Goal: Task Accomplishment & Management: Use online tool/utility

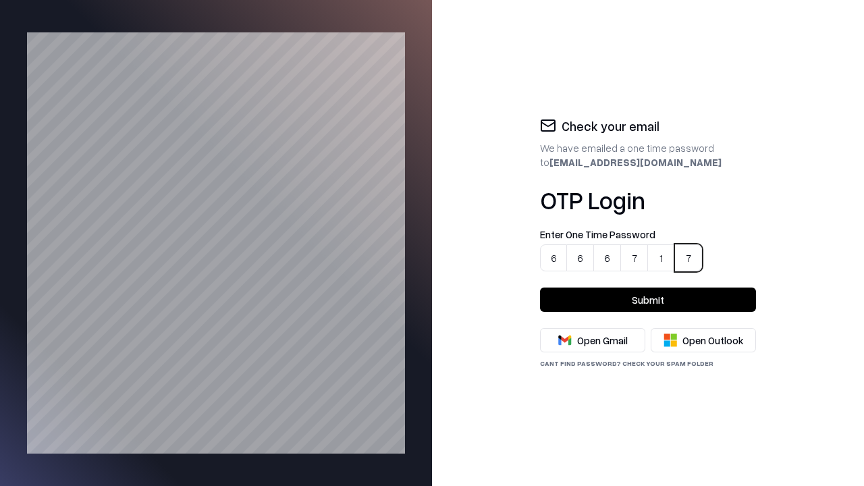
type input "******"
click at [648, 300] on button "Submit" at bounding box center [648, 300] width 216 height 24
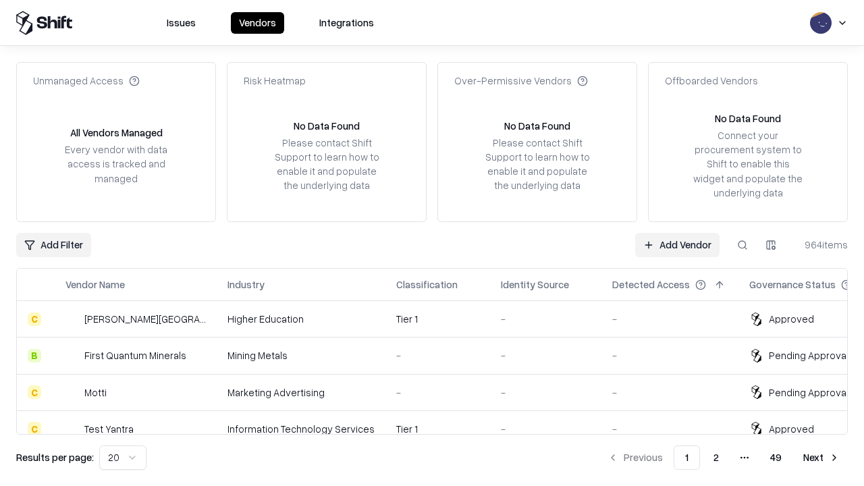
click at [678, 244] on link "Add Vendor" at bounding box center [677, 245] width 84 height 24
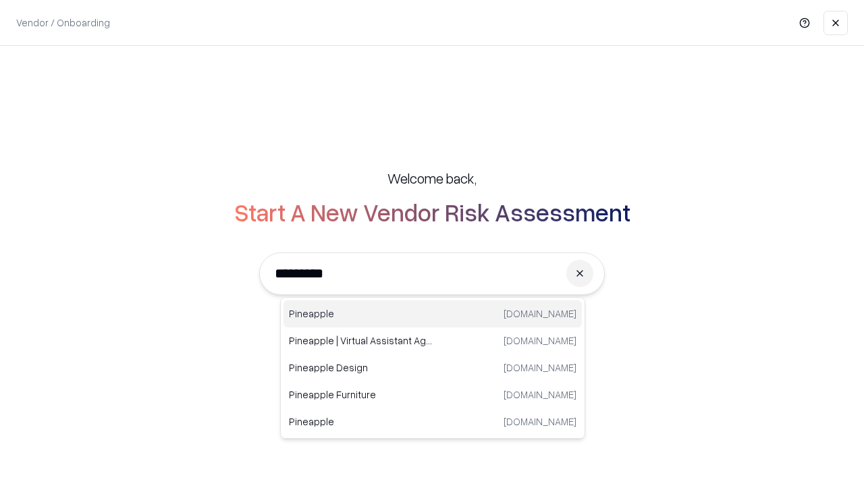
click at [433, 314] on div "Pineapple [DOMAIN_NAME]" at bounding box center [432, 313] width 298 height 27
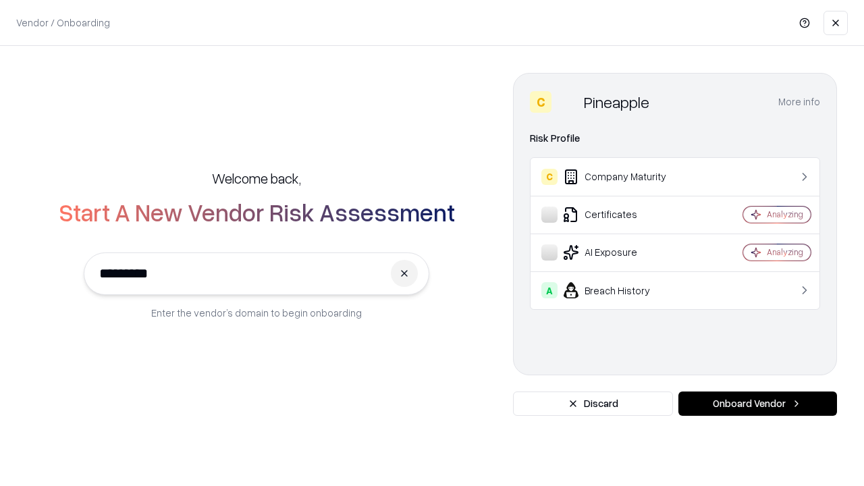
type input "*********"
click at [757, 404] on button "Onboard Vendor" at bounding box center [757, 403] width 159 height 24
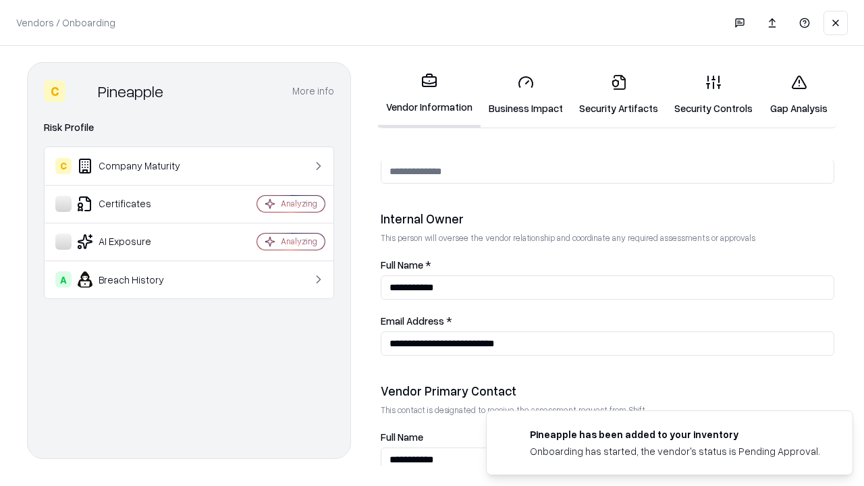
scroll to position [699, 0]
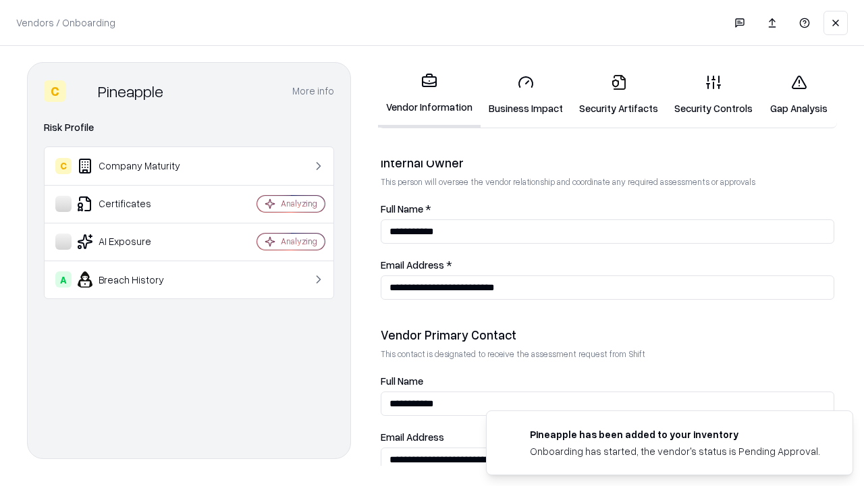
click at [521, 94] on link "Business Impact" at bounding box center [526, 94] width 90 height 63
click at [611, 94] on link "Security Artifacts" at bounding box center [618, 94] width 95 height 63
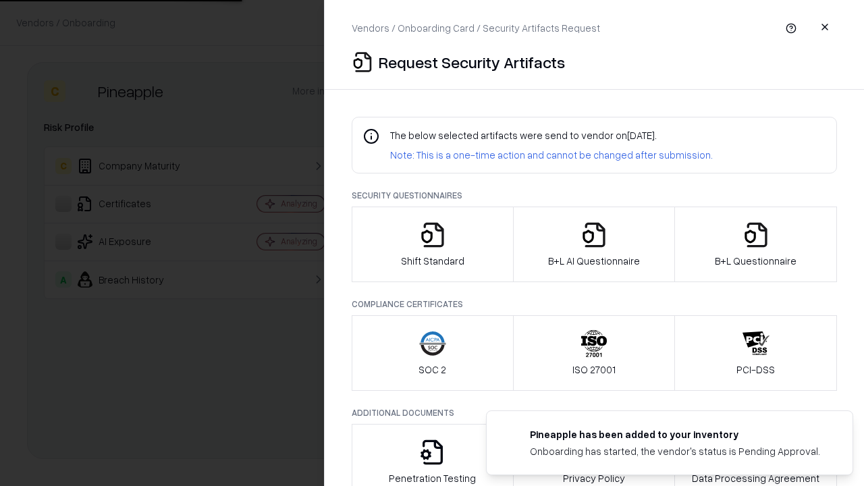
click at [432, 244] on icon "button" at bounding box center [432, 234] width 27 height 27
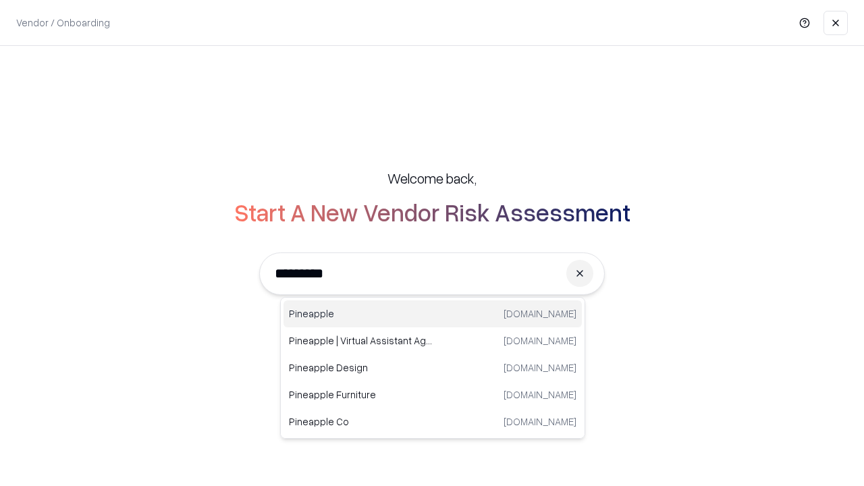
click at [433, 314] on div "Pineapple [DOMAIN_NAME]" at bounding box center [432, 313] width 298 height 27
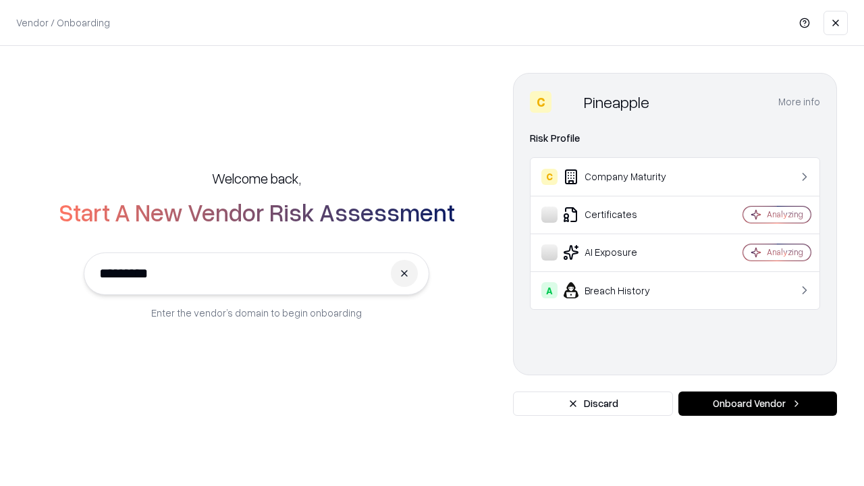
type input "*********"
click at [757, 404] on button "Onboard Vendor" at bounding box center [757, 403] width 159 height 24
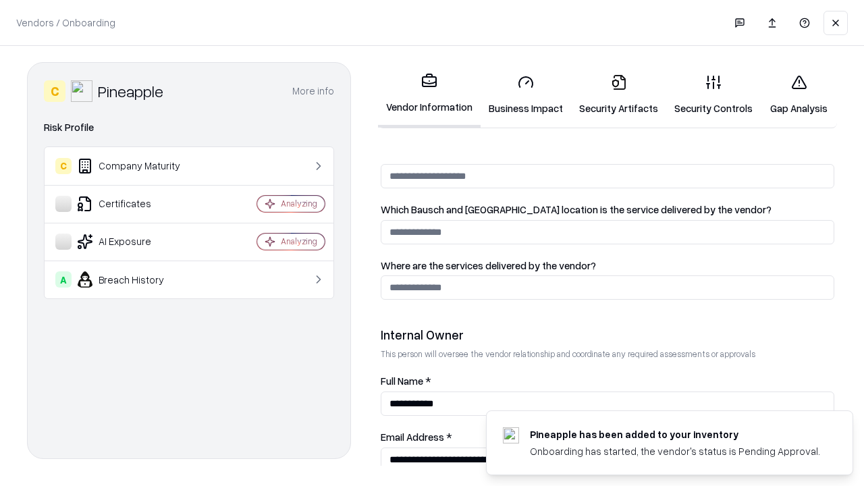
scroll to position [699, 0]
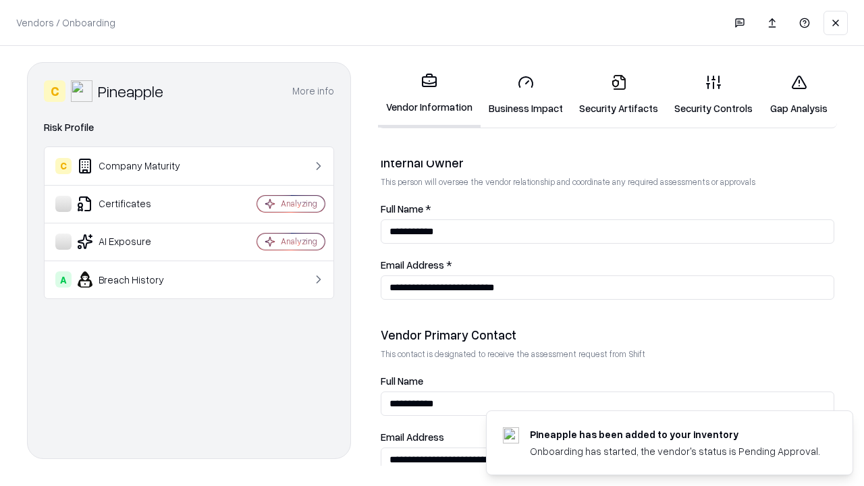
click at [792, 94] on link "Gap Analysis" at bounding box center [799, 94] width 76 height 63
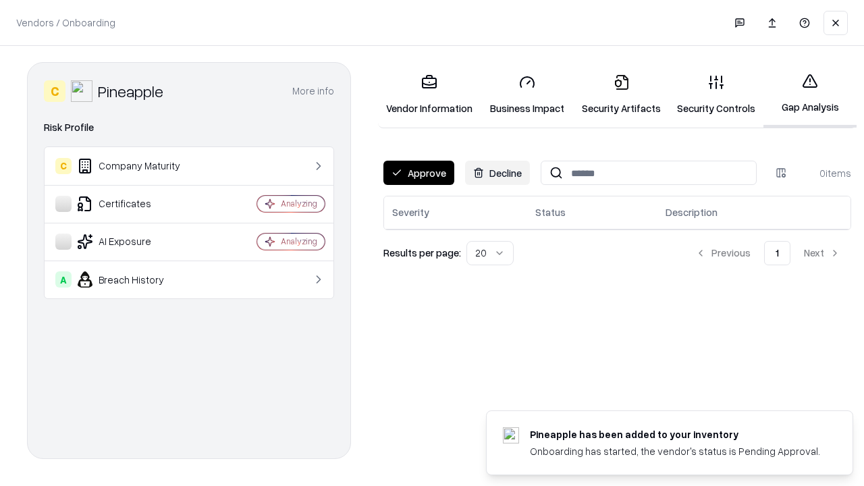
click at [418, 173] on button "Approve" at bounding box center [418, 173] width 71 height 24
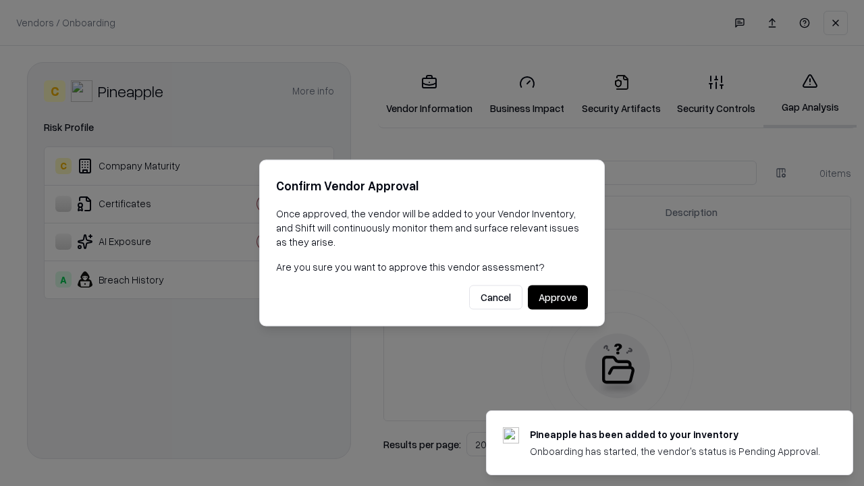
click at [558, 297] on button "Approve" at bounding box center [558, 297] width 60 height 24
